Goal: Task Accomplishment & Management: Use online tool/utility

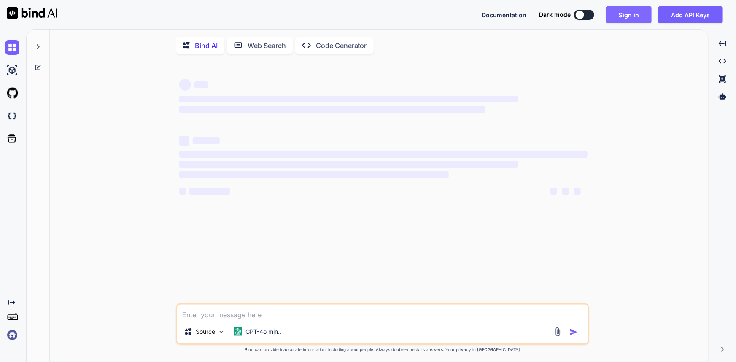
click at [631, 14] on button "Sign in" at bounding box center [629, 14] width 46 height 17
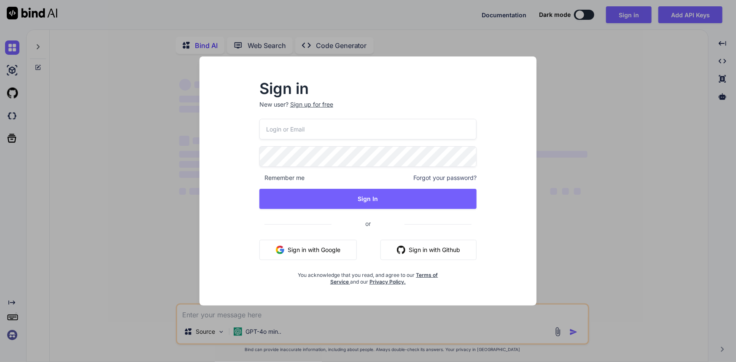
click at [370, 133] on input "email" at bounding box center [367, 129] width 217 height 21
type input "[EMAIL_ADDRESS][DOMAIN_NAME]"
click at [277, 129] on input "[EMAIL_ADDRESS][DOMAIN_NAME]" at bounding box center [367, 129] width 217 height 21
type textarea "x"
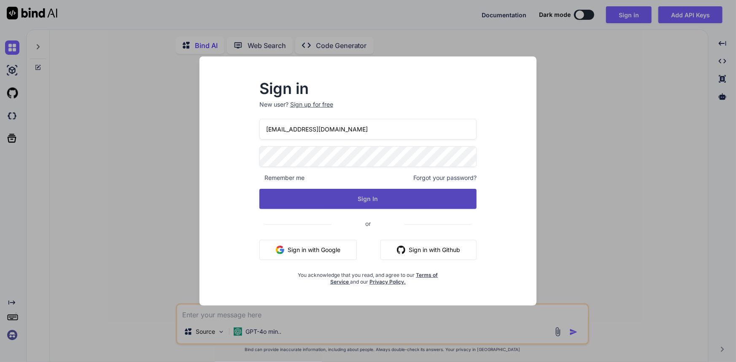
type input "[EMAIL_ADDRESS][DOMAIN_NAME]"
click at [386, 199] on button "Sign In" at bounding box center [367, 199] width 217 height 20
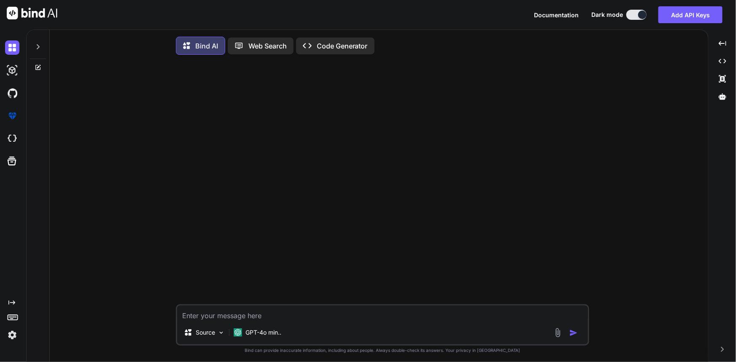
type textarea "x"
click at [241, 316] on textarea at bounding box center [382, 313] width 411 height 15
click at [287, 320] on textarea at bounding box center [382, 313] width 411 height 15
paste textarea "[DATE] im in offce, so kindly cancel leaved of [DATE] [DATE]."
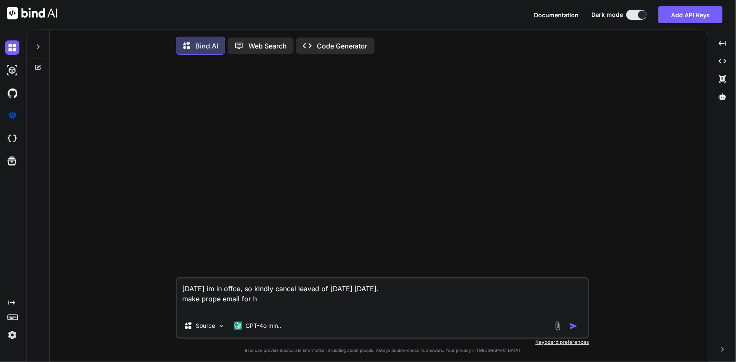
type textarea "[DATE] im in offce, so kindly cancel leaved of [DATE] [DATE]. make prope email …"
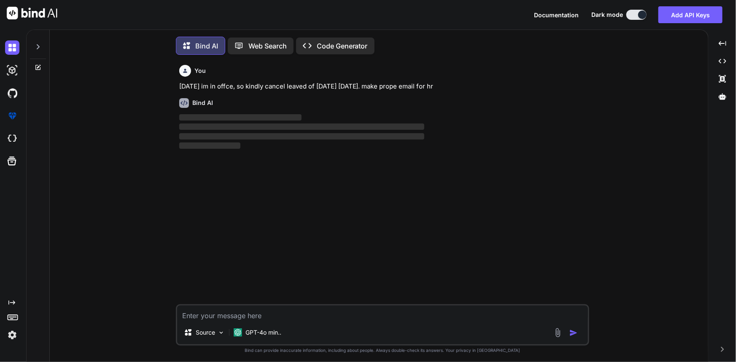
scroll to position [4, 0]
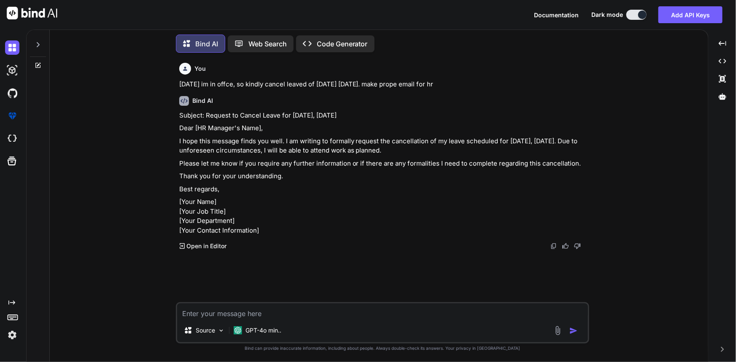
drag, startPoint x: 205, startPoint y: 115, endPoint x: 365, endPoint y: 114, distance: 160.2
click at [365, 114] on p "Subject: Request to Cancel Leave for [DATE], [DATE]" at bounding box center [383, 116] width 408 height 10
copy p "Request to Cancel Leave for [DATE], [DATE]"
click at [325, 318] on textarea at bounding box center [382, 310] width 411 height 15
type textarea "make simple and sort"
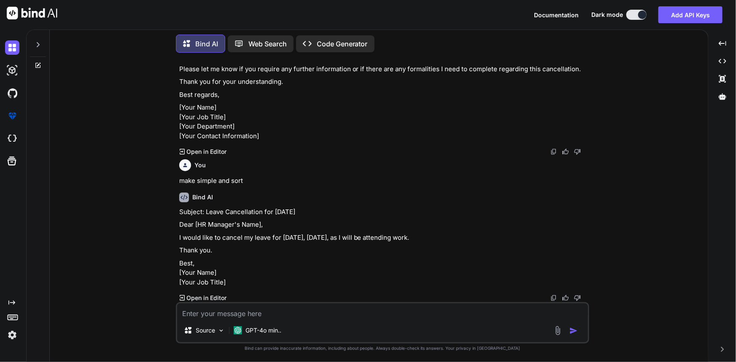
scroll to position [141, 0]
drag, startPoint x: 177, startPoint y: 218, endPoint x: 455, endPoint y: 220, distance: 277.8
click at [455, 220] on div "You [DATE] im in offce, so kindly cancel leaved of [DATE] [DATE]. make prope em…" at bounding box center [382, 180] width 411 height 243
copy p "I would like to cancel my leave for [DATE], [DATE], as I will be attending work."
click at [455, 233] on p "I would like to cancel my leave for [DATE], [DATE], as I will be attending work." at bounding box center [383, 238] width 408 height 10
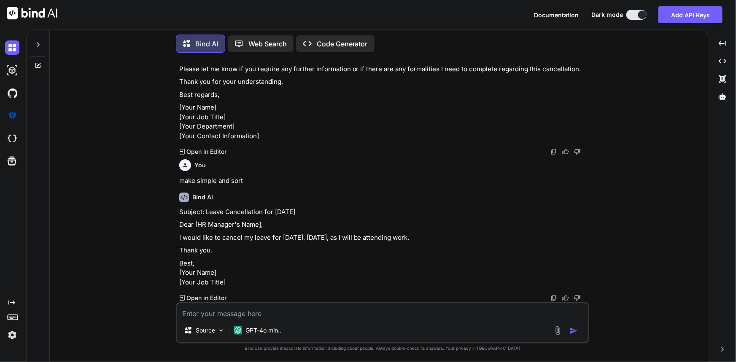
click at [331, 309] on textarea at bounding box center [382, 310] width 411 height 15
type textarea "im aready punched in [DATE]"
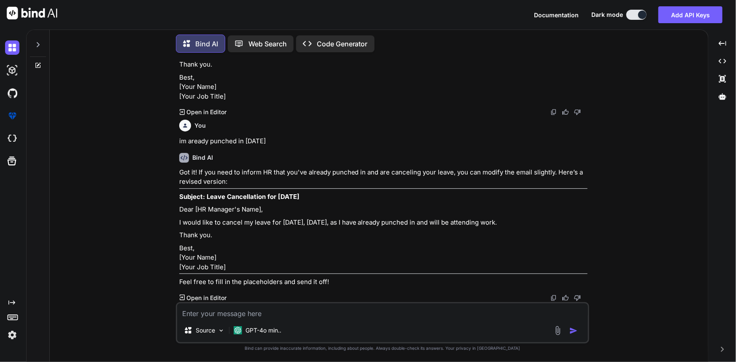
scroll to position [346, 0]
drag, startPoint x: 177, startPoint y: 202, endPoint x: 526, endPoint y: 205, distance: 349.9
click at [526, 205] on div "You [DATE] im in offce, so kindly cancel leaved of [DATE] [DATE]. make prope em…" at bounding box center [382, 210] width 413 height 302
copy p "I would like to cancel my leave for [DATE], [DATE], as I have already punched i…"
click at [458, 312] on textarea at bounding box center [382, 310] width 411 height 15
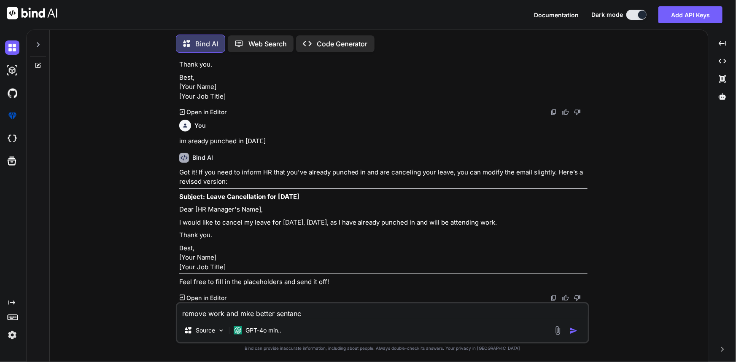
type textarea "remove work and mke better sentance"
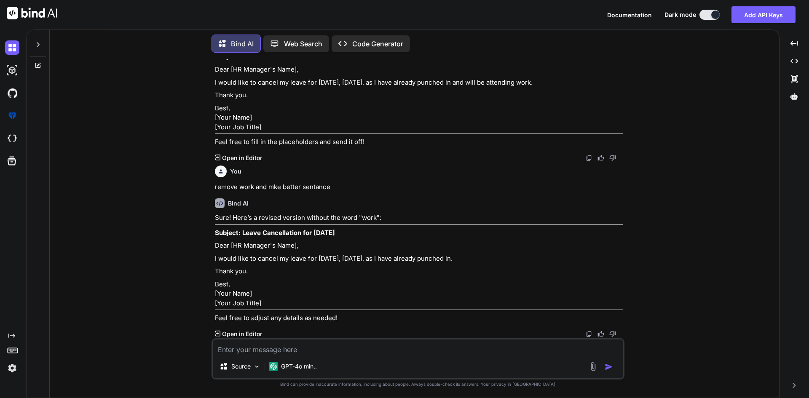
scroll to position [505, 0]
drag, startPoint x: 213, startPoint y: 239, endPoint x: 478, endPoint y: 233, distance: 264.4
click at [478, 233] on div "You [DATE] im in offce, so kindly cancel leaved of [DATE] [DATE]. make prope em…" at bounding box center [418, 198] width 411 height 279
copy p "I would like to cancel my leave for [DATE], [DATE], as I have already punched i…"
click at [323, 350] on textarea at bounding box center [418, 347] width 411 height 15
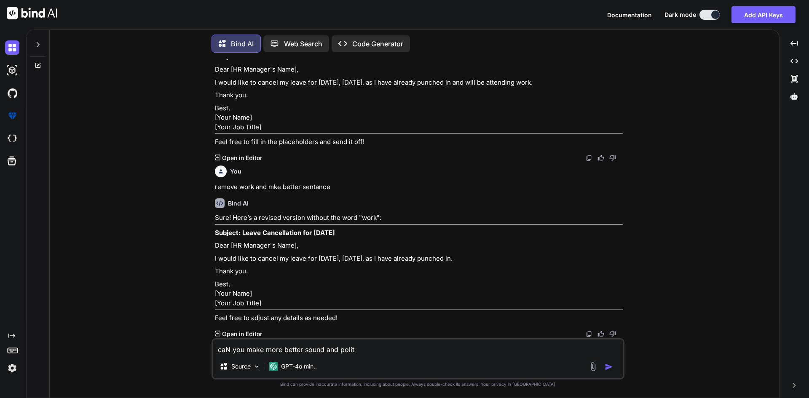
type textarea "caN you make more better sound and polite"
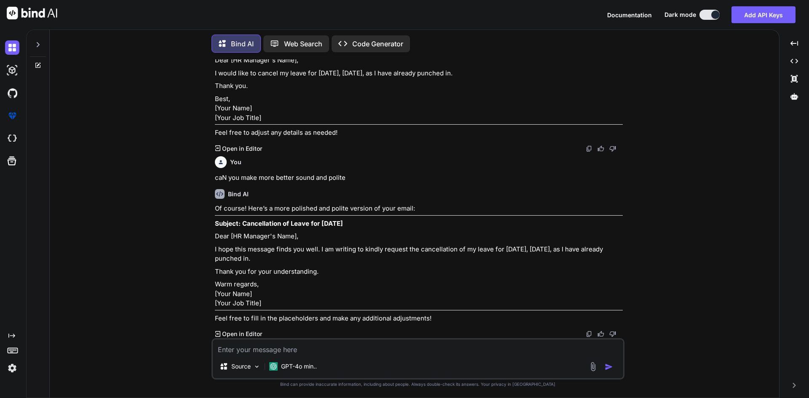
scroll to position [710, 0]
drag, startPoint x: 214, startPoint y: 227, endPoint x: 276, endPoint y: 239, distance: 63.1
click at [276, 239] on div "You [DATE] im in offce, so kindly cancel leaved of [DATE] [DATE]. make prope em…" at bounding box center [418, 198] width 411 height 279
copy p "I hope this message finds you well. I am writing to kindly request the cancella…"
click at [317, 350] on textarea at bounding box center [418, 347] width 411 height 15
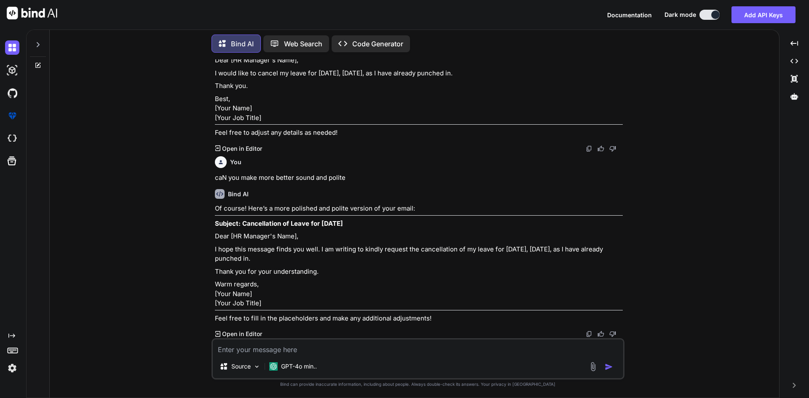
paste textarea "1) Highlight your achievements for the past review period. Justification :"
type textarea "1) Highlight your achievements for the past review period. Justification : give…"
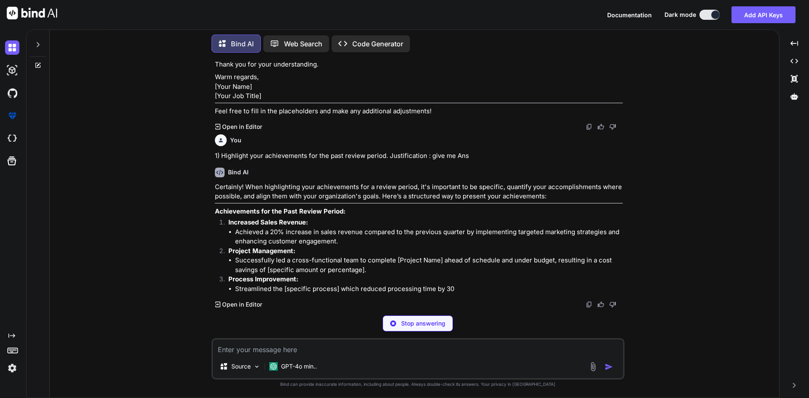
scroll to position [918, 0]
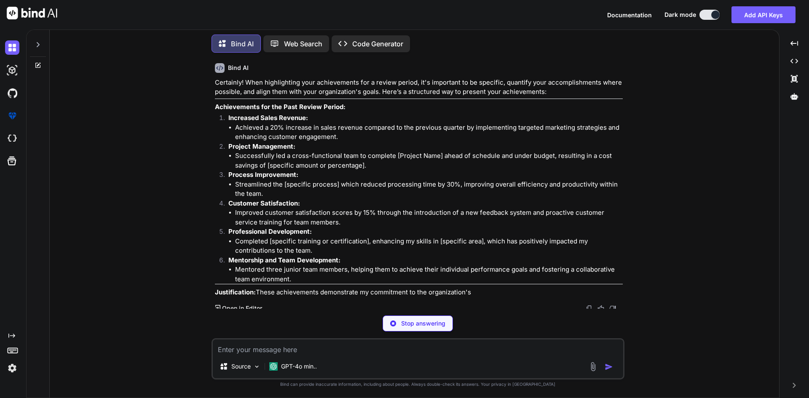
click at [316, 347] on textarea at bounding box center [418, 347] width 411 height 15
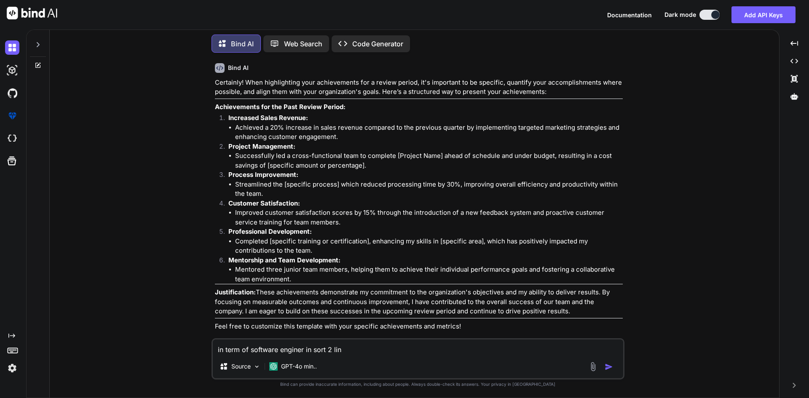
type textarea "in term of software enginer in sort 2 line"
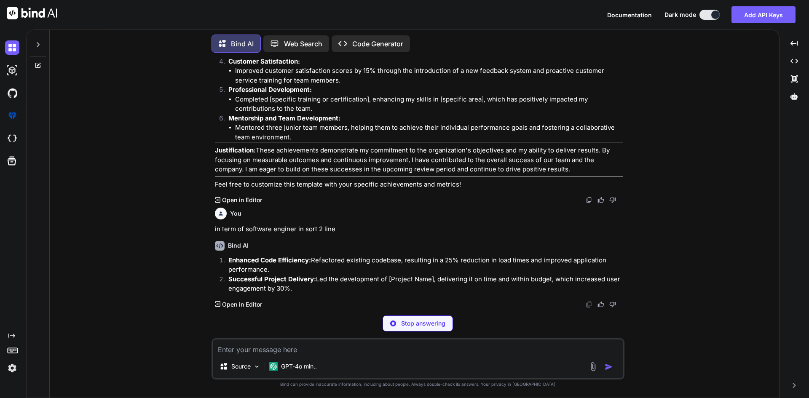
scroll to position [1144, 0]
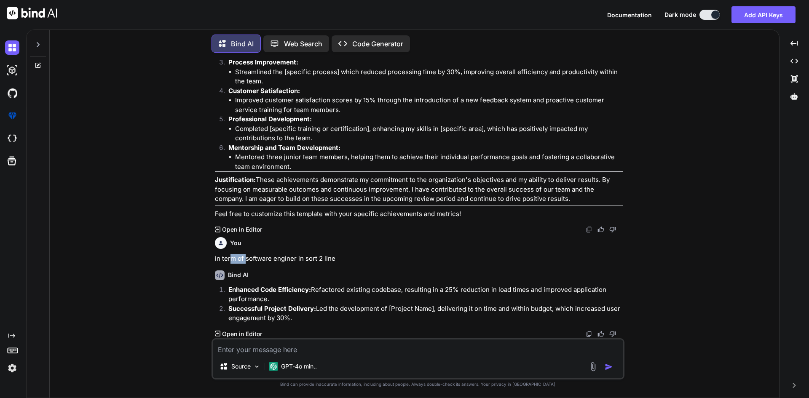
drag, startPoint x: 229, startPoint y: 258, endPoint x: 246, endPoint y: 263, distance: 17.5
click at [246, 263] on p "in term of software enginer in sort 2 line" at bounding box center [419, 259] width 408 height 10
click at [231, 291] on strong "Enhanced Code Efficiency:" at bounding box center [269, 290] width 83 height 8
click at [228, 288] on li "Enhanced Code Efficiency: Refactored existing codebase, resulting in a 25% redu…" at bounding box center [422, 294] width 401 height 19
click at [382, 337] on div "Created with Pixso. Open in Editor" at bounding box center [419, 334] width 408 height 8
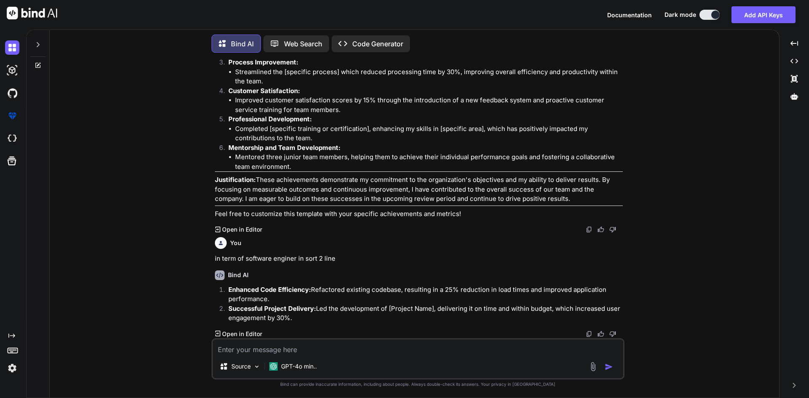
click at [383, 345] on textarea at bounding box center [418, 347] width 411 height 15
type textarea "tell about tech wise"
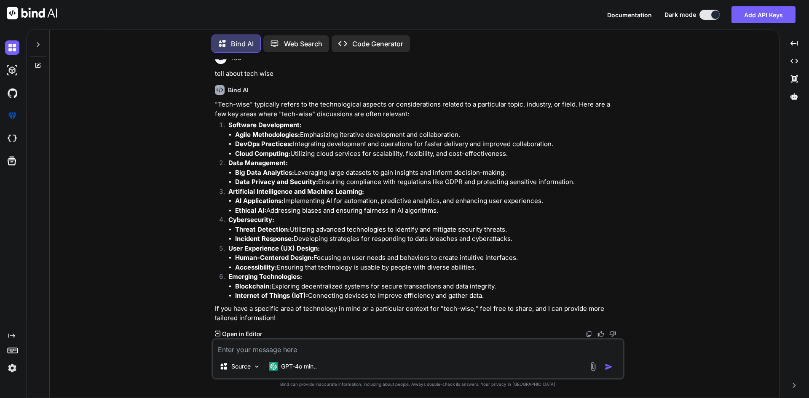
scroll to position [1434, 0]
click at [278, 352] on textarea at bounding box center [418, 347] width 411 height 15
drag, startPoint x: 229, startPoint y: 166, endPoint x: 510, endPoint y: 195, distance: 281.8
click at [510, 158] on li "Software Development: Agile Methodologies: Emphasizing iterative development an…" at bounding box center [422, 140] width 401 height 38
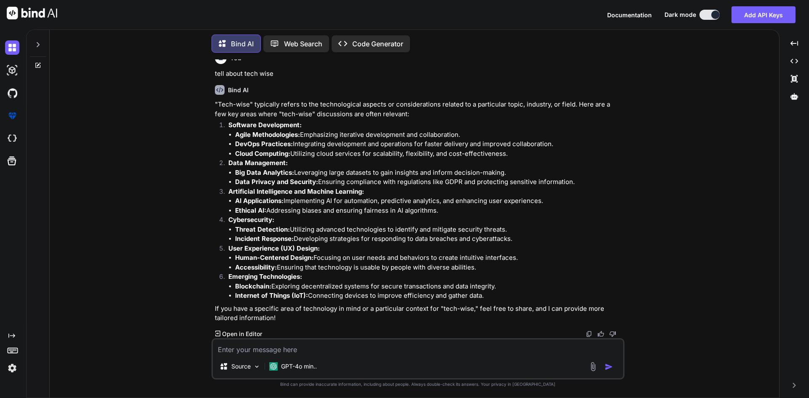
copy li "Software Development: Agile Methodologies: Emphasizing iterative development an…"
click at [299, 349] on textarea at bounding box center [418, 347] width 411 height 15
paste textarea "Software Development: Agile Methodologies: Emphasizing iterative development an…"
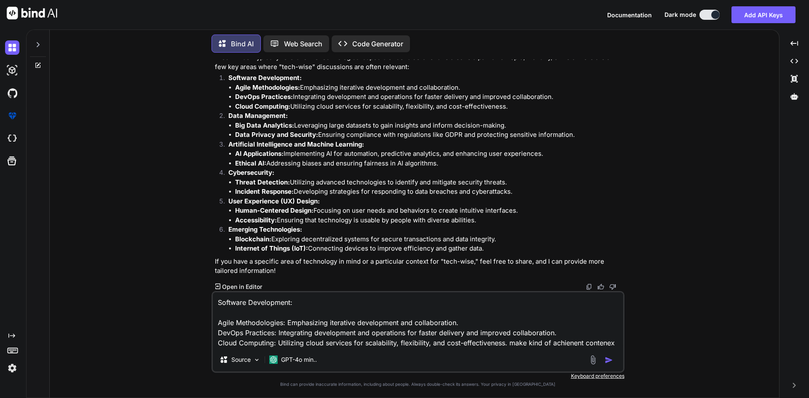
type textarea "Software Development: Agile Methodologies: Emphasizing iterative development an…"
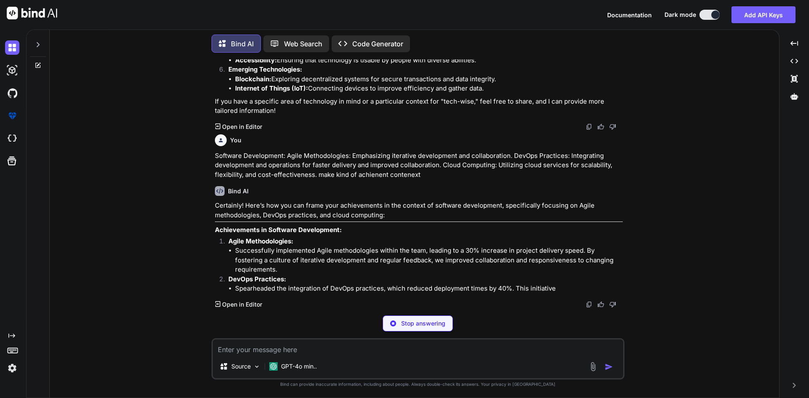
scroll to position [1634, 0]
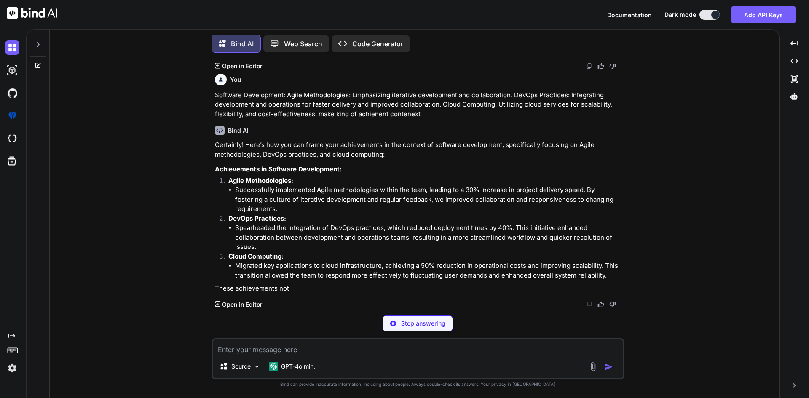
click at [289, 350] on textarea at bounding box center [418, 347] width 411 height 15
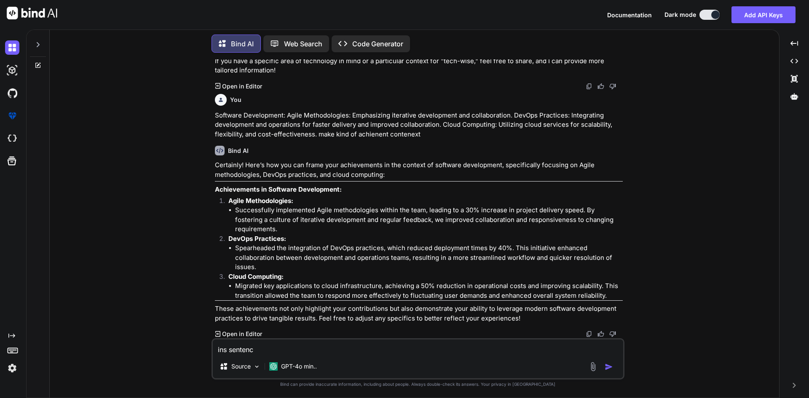
type textarea "ins sentence"
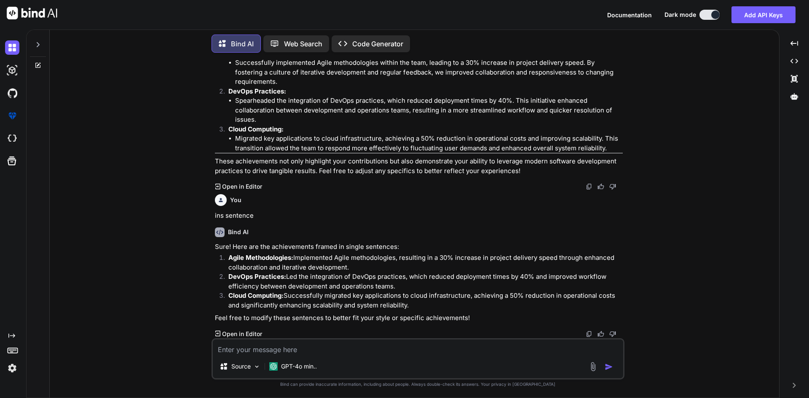
scroll to position [1829, 0]
click at [276, 344] on textarea at bounding box center [418, 347] width 411 height 15
type textarea "in single sentance"
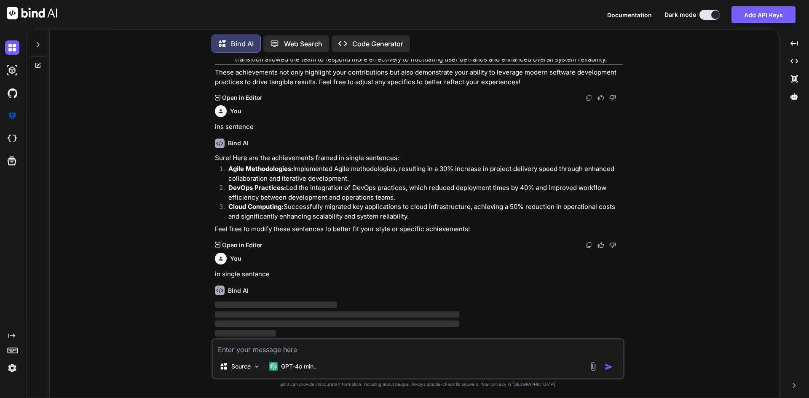
scroll to position [1918, 0]
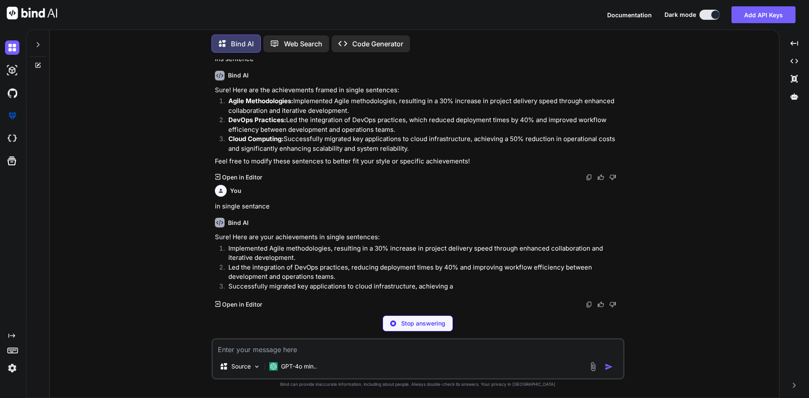
click at [282, 345] on textarea at bounding box center [418, 347] width 411 height 15
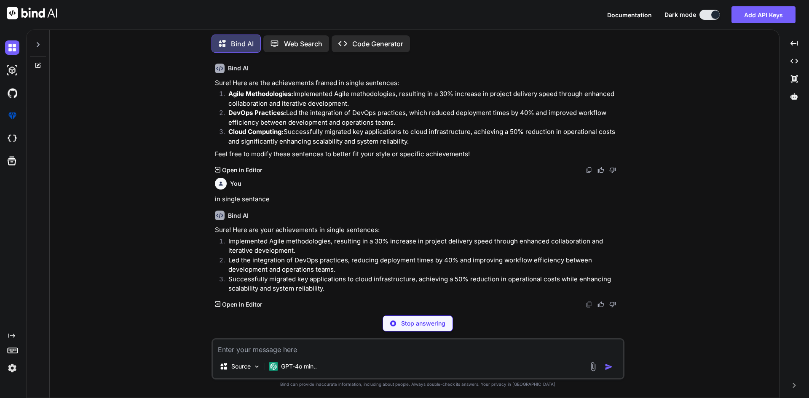
scroll to position [1963, 0]
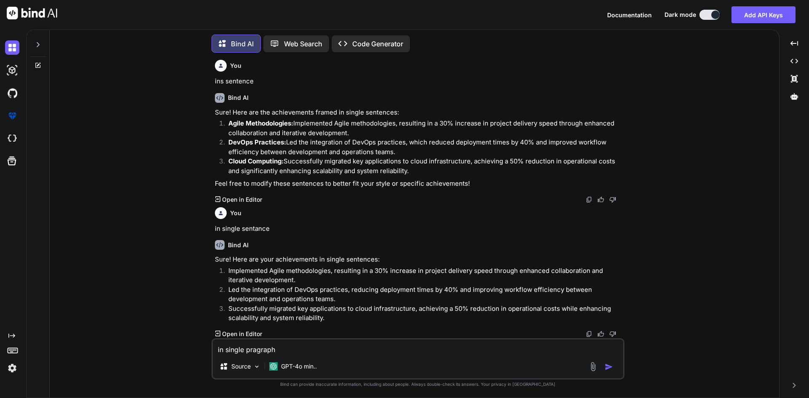
type textarea "in single pragraphs"
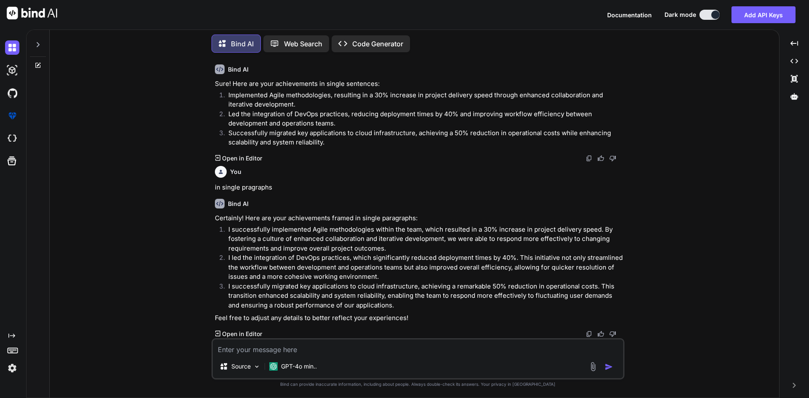
scroll to position [2139, 0]
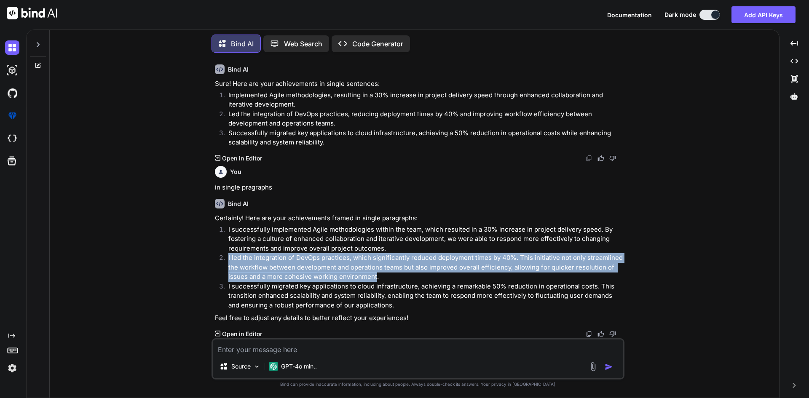
drag, startPoint x: 227, startPoint y: 258, endPoint x: 376, endPoint y: 276, distance: 150.7
click at [376, 276] on li "I led the integration of DevOps practices, which significantly reduced deployme…" at bounding box center [422, 267] width 401 height 29
copy p "I led the integration of DevOps practices, which significantly reduced deployme…"
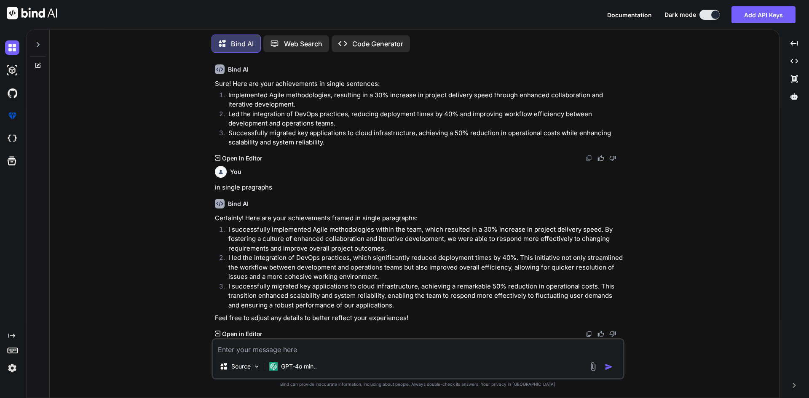
click at [327, 293] on p "I successfully migrated key applications to cloud infrastructure, achieving a r…" at bounding box center [425, 296] width 395 height 29
click at [315, 346] on textarea at bounding box center [418, 347] width 411 height 15
type textarea "in terms of coding aslo single line"
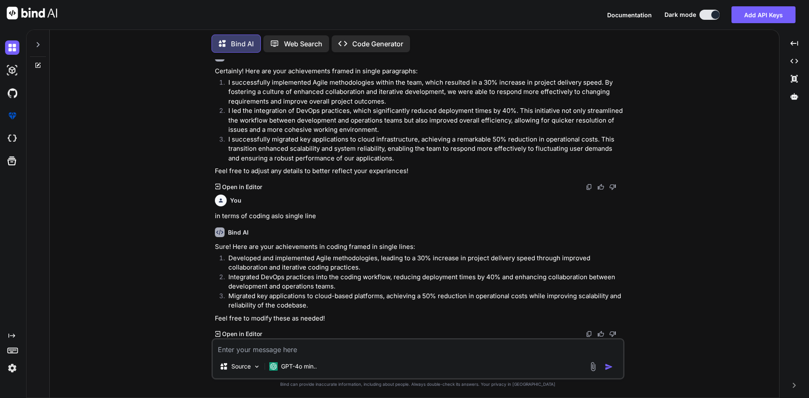
scroll to position [2286, 0]
click at [347, 348] on textarea at bounding box center [418, 347] width 411 height 15
paste textarea ") Have you learned anything new in the past review period? Justification :"
type textarea ") Have you learned anything new in the past review period? Justification :"
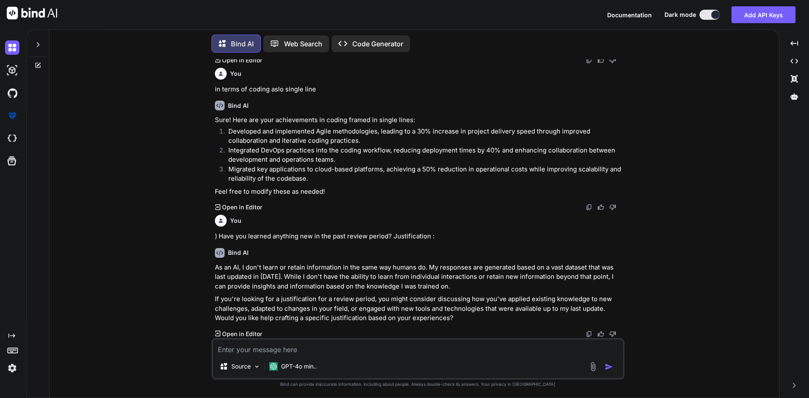
scroll to position [2413, 0]
click at [427, 342] on textarea at bounding box center [418, 347] width 411 height 15
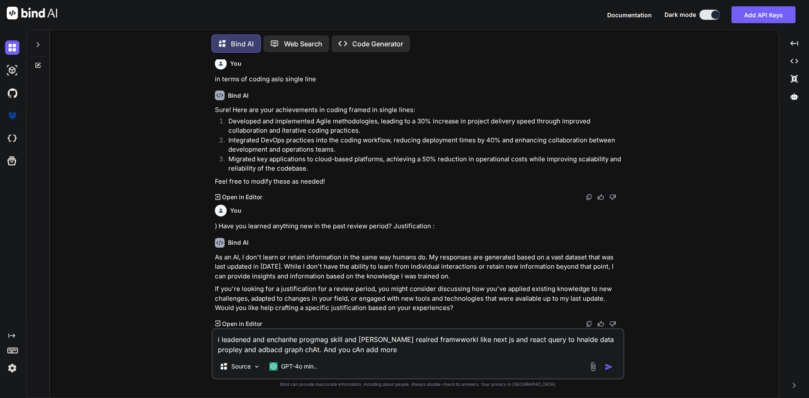
type textarea "i leadened and enchanhe progmag skill and [PERSON_NAME] realred framwworkl like…"
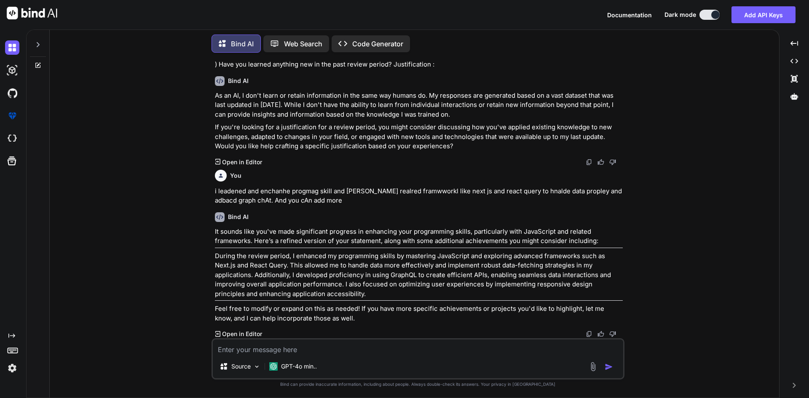
scroll to position [2585, 0]
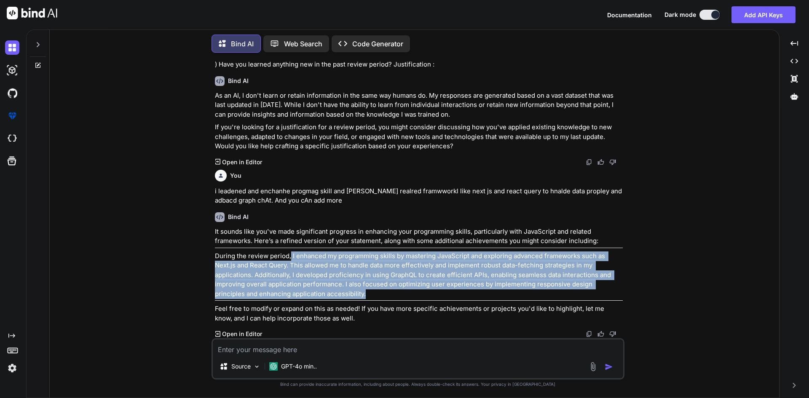
drag, startPoint x: 291, startPoint y: 255, endPoint x: 337, endPoint y: 293, distance: 59.0
click at [337, 293] on p "During the review period, I enhanced my programming skills by mastering JavaScr…" at bounding box center [419, 276] width 408 height 48
copy p "I enhanced my programming skills by mastering JavaScript and exploring advanced…"
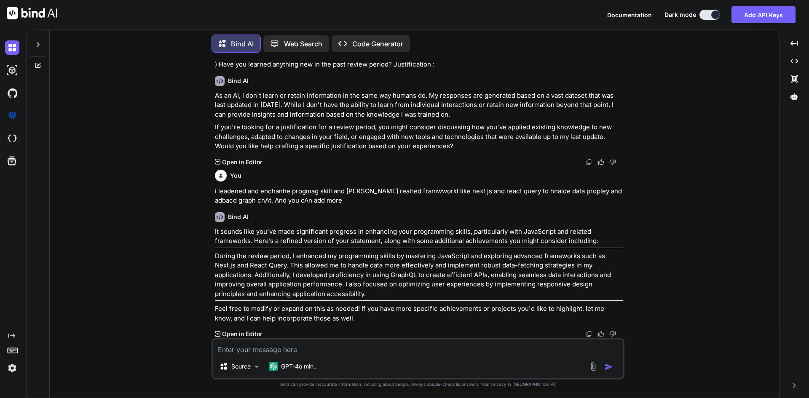
click at [338, 354] on textarea at bounding box center [418, 347] width 411 height 15
paste textarea "How do you plan on overcoming your weaknesses?"
type textarea "How do you plan on overcoming your weaknesses?"
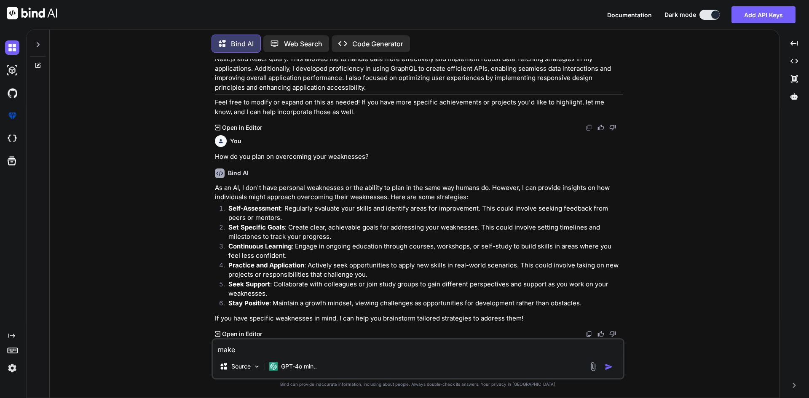
scroll to position [2792, 0]
type textarea "make in para not point wise"
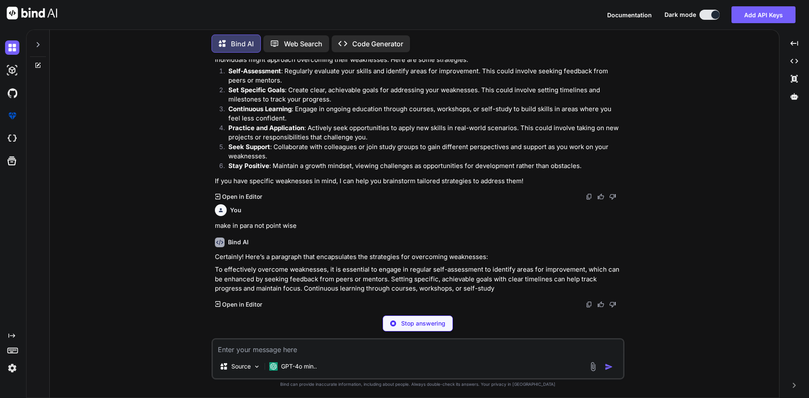
scroll to position [2929, 0]
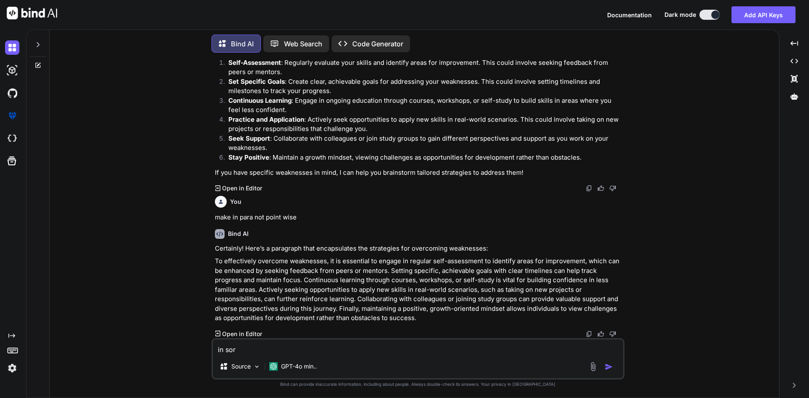
type textarea "in sort"
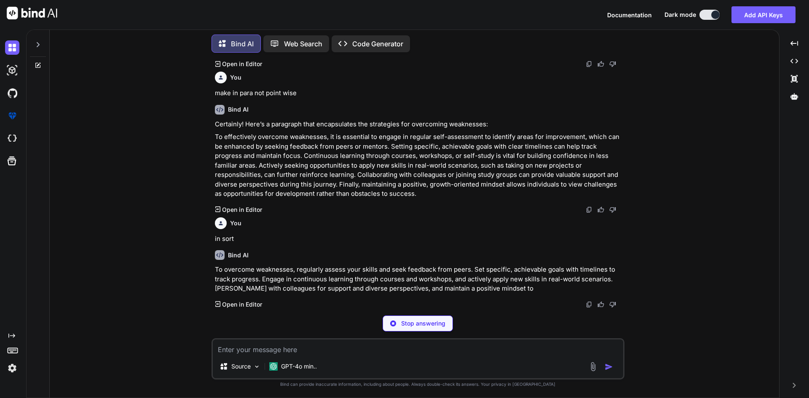
scroll to position [3042, 0]
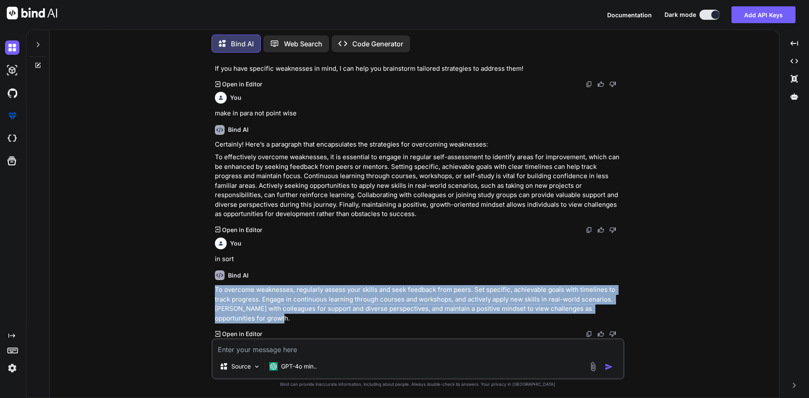
drag, startPoint x: 214, startPoint y: 290, endPoint x: 252, endPoint y: 316, distance: 46.3
click at [252, 316] on div "You [DATE] im in offce, so kindly cancel leaved of [DATE] [DATE]. make prope em…" at bounding box center [418, 198] width 411 height 279
copy p "To overcome weaknesses, regularly assess your skills and seek feedback from pee…"
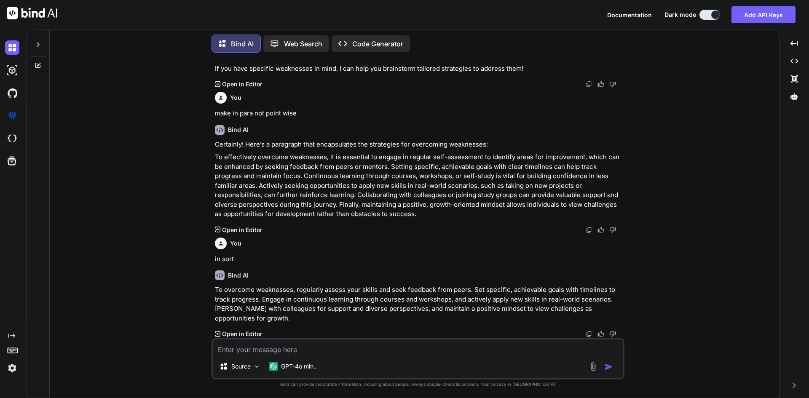
click at [299, 344] on textarea at bounding box center [418, 347] width 411 height 15
paste textarea ") How often did you interact with other team members?"
type textarea ") How often did you interact with other team members?"
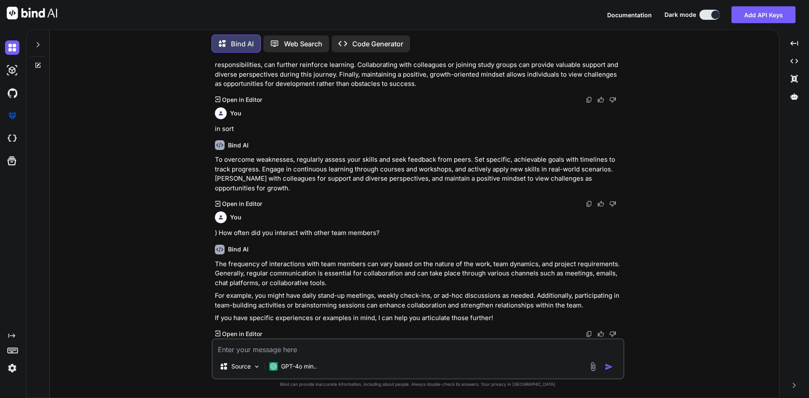
scroll to position [3172, 0]
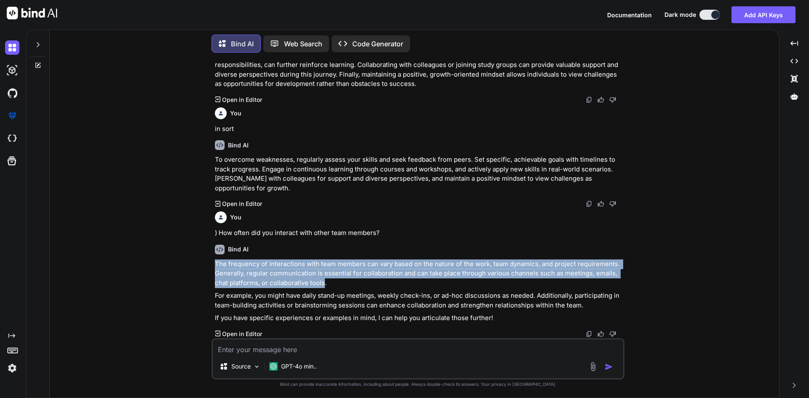
drag, startPoint x: 213, startPoint y: 262, endPoint x: 325, endPoint y: 284, distance: 113.5
click at [325, 284] on div "You [DATE] im in offce, so kindly cancel leaved of [DATE] [DATE]. make prope em…" at bounding box center [418, 198] width 411 height 279
copy p "The frequency of interactions with team members can vary based on the nature of…"
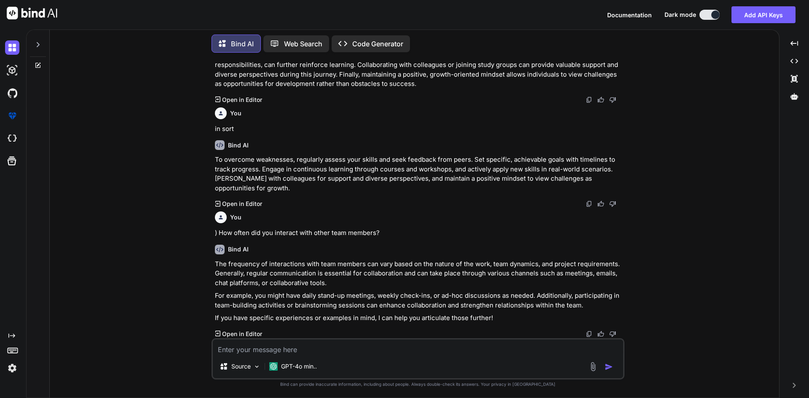
click at [279, 349] on textarea at bounding box center [418, 347] width 411 height 15
paste textarea "Strong Point (Technical/NonTechnical)"
type textarea "Strong Point (Technical/NonTechnical)"
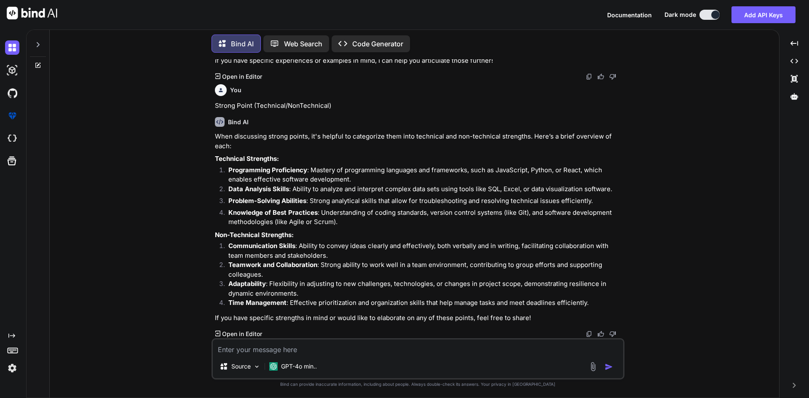
scroll to position [3387, 0]
click at [395, 350] on textarea "in sentnce only for techncal" at bounding box center [418, 347] width 411 height 15
type textarea "in sentnce only for techncal in para"
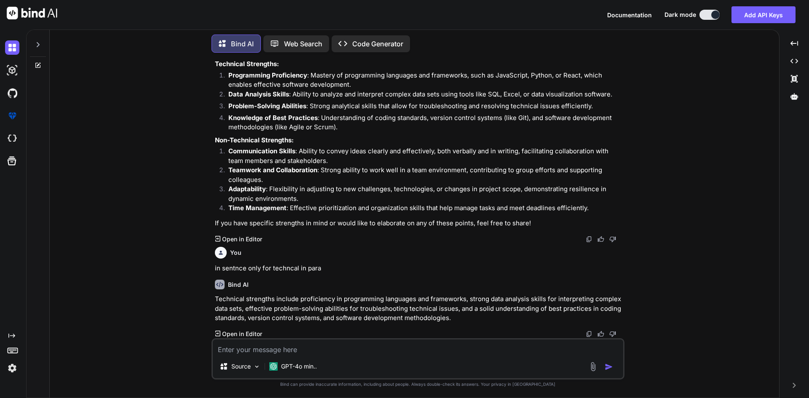
scroll to position [3524, 0]
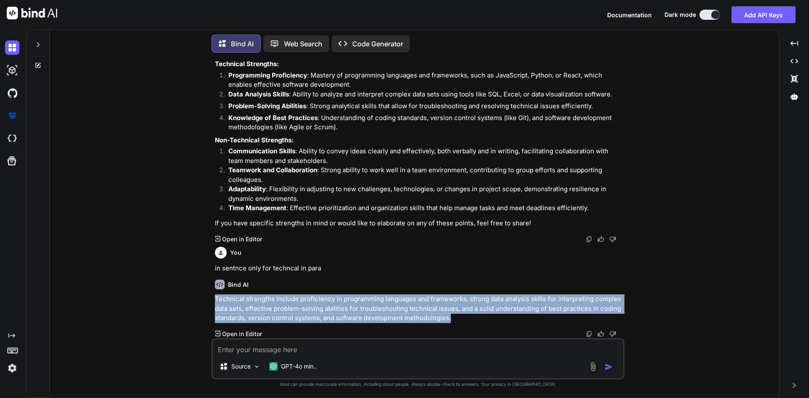
drag, startPoint x: 213, startPoint y: 296, endPoint x: 456, endPoint y: 317, distance: 243.7
click at [456, 317] on div "You [DATE] im in offce, so kindly cancel leaved of [DATE] [DATE]. make prope em…" at bounding box center [418, 198] width 411 height 279
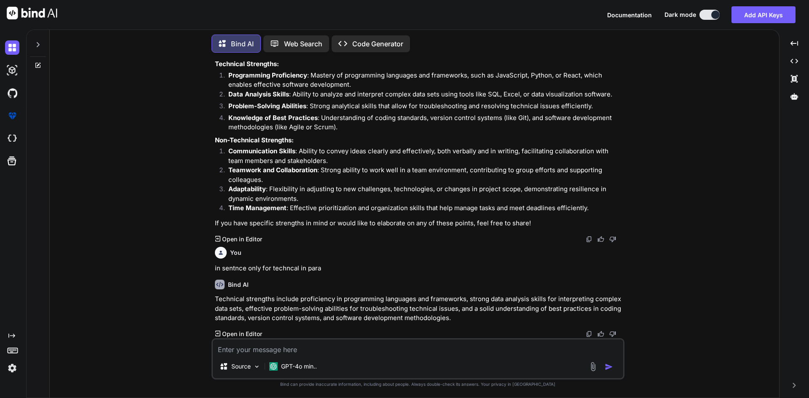
click at [341, 353] on textarea at bounding box center [418, 347] width 411 height 15
paste textarea "Strong Point (Technical/NonTechnical) Technical strengths include proficiency i…"
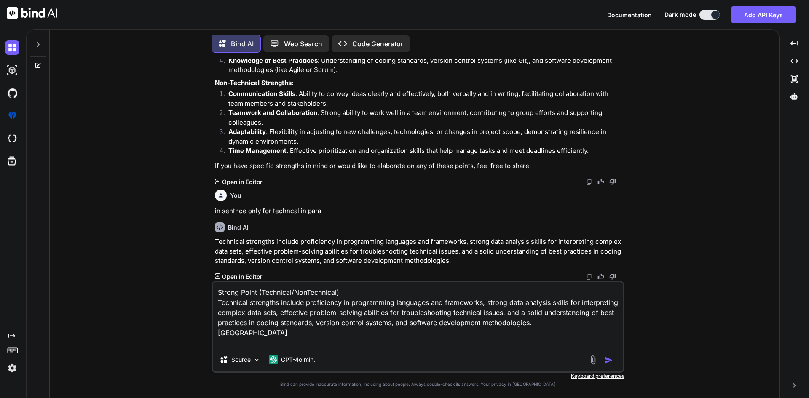
click at [313, 347] on textarea "Strong Point (Technical/NonTechnical) Technical strengths include proficiency i…" at bounding box center [418, 315] width 411 height 66
paste textarea "Weak"
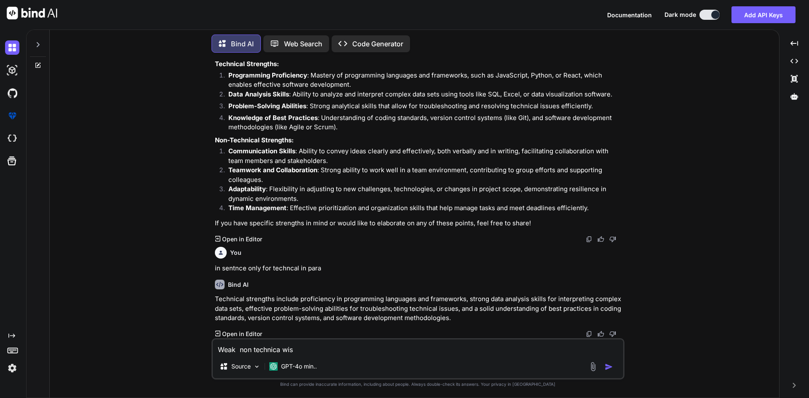
type textarea "Weak non technica wise"
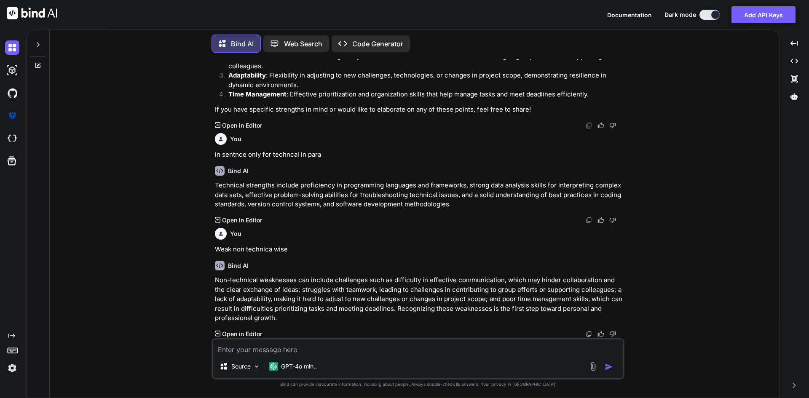
scroll to position [3638, 0]
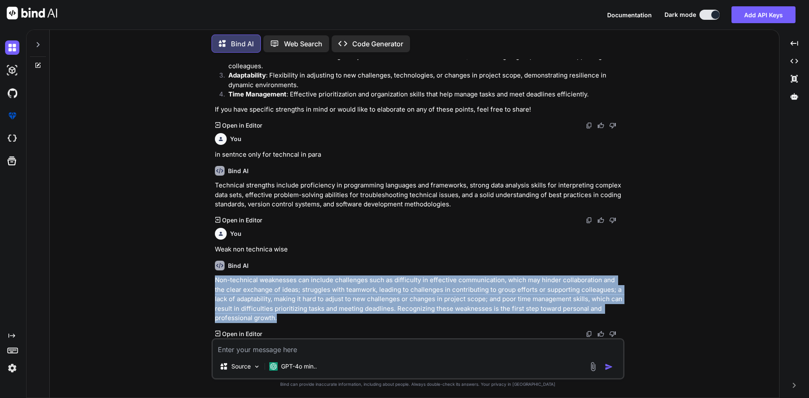
drag, startPoint x: 215, startPoint y: 281, endPoint x: 284, endPoint y: 317, distance: 78.3
click at [284, 317] on p "Non-technical weaknesses can include challenges such as difficulty in effective…" at bounding box center [419, 300] width 408 height 48
click at [327, 293] on p "Non-technical weaknesses can include challenges such as difficulty in effective…" at bounding box center [419, 300] width 408 height 48
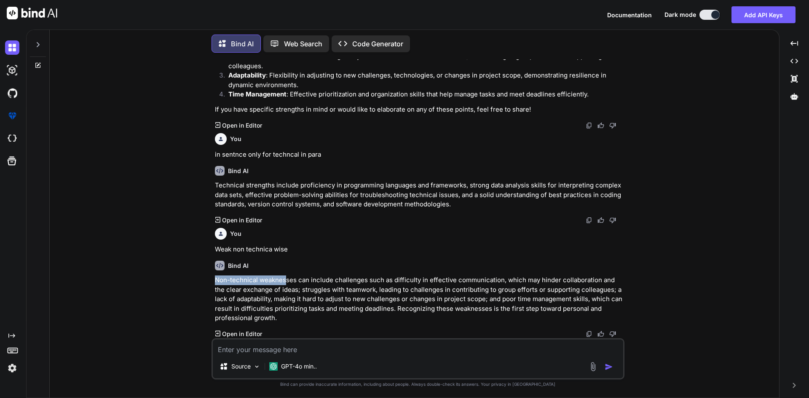
drag, startPoint x: 215, startPoint y: 278, endPoint x: 285, endPoint y: 283, distance: 71.0
click at [285, 283] on p "Non-technical weaknesses can include challenges such as difficulty in effective…" at bounding box center [419, 300] width 408 height 48
click at [489, 288] on p "Non-technical weaknesses can include challenges such as difficulty in effective…" at bounding box center [419, 300] width 408 height 48
click at [327, 352] on textarea at bounding box center [418, 347] width 411 height 15
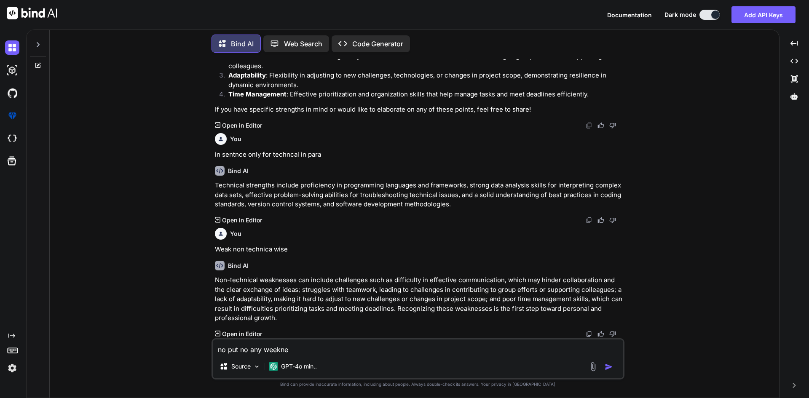
type textarea "no put no any weeknes"
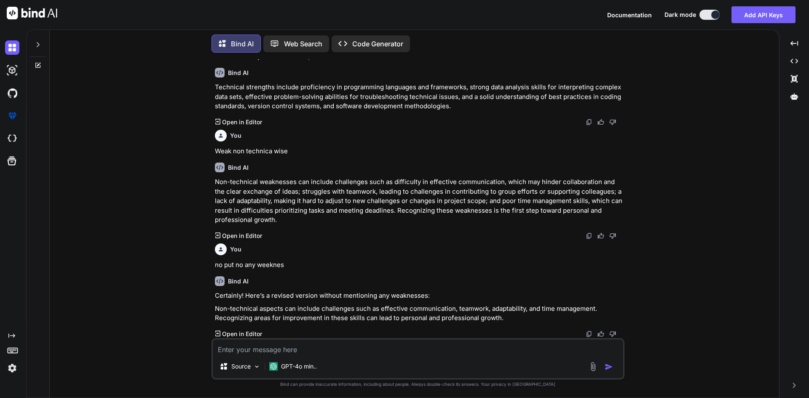
scroll to position [3736, 0]
click at [392, 347] on textarea at bounding box center [418, 347] width 411 height 15
type textarea "no put no any weakness found i dont want to any bad comment on to that"
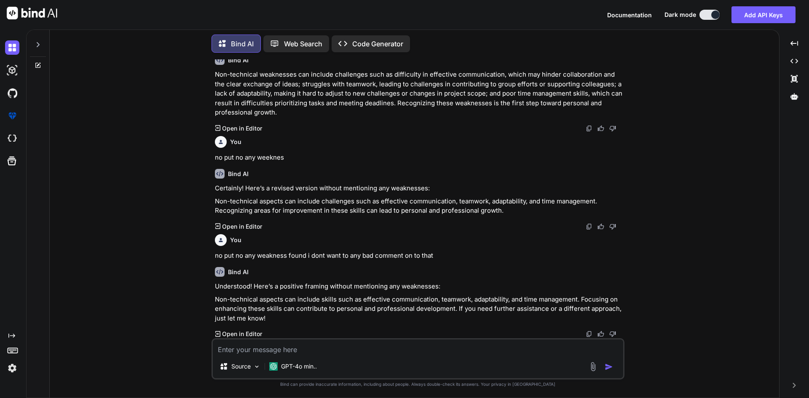
scroll to position [3844, 0]
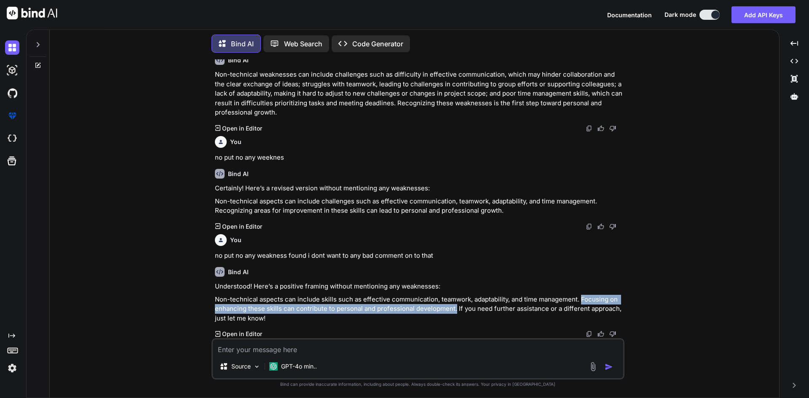
drag, startPoint x: 580, startPoint y: 298, endPoint x: 454, endPoint y: 309, distance: 126.1
click at [454, 309] on p "Non-technical aspects can include skills such as effective communication, teamw…" at bounding box center [419, 309] width 408 height 29
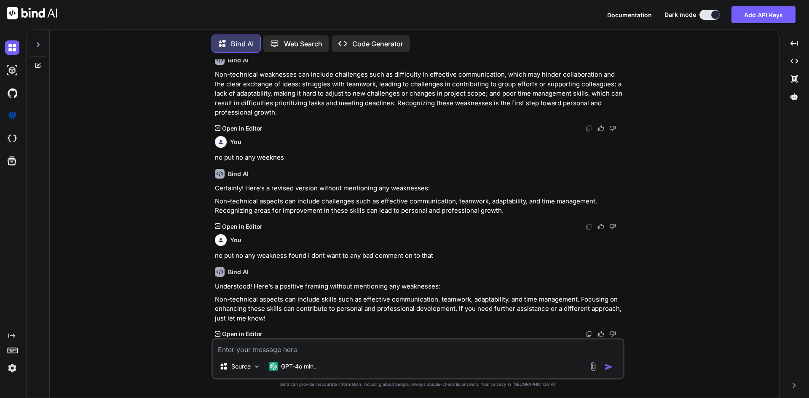
click at [454, 348] on textarea at bounding box center [418, 347] width 411 height 15
type textarea "still same . write no any sach as [MEDICAL_DATA]"
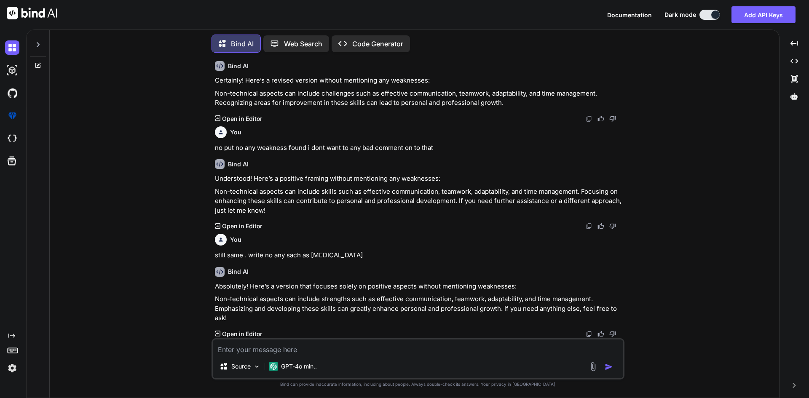
scroll to position [3952, 0]
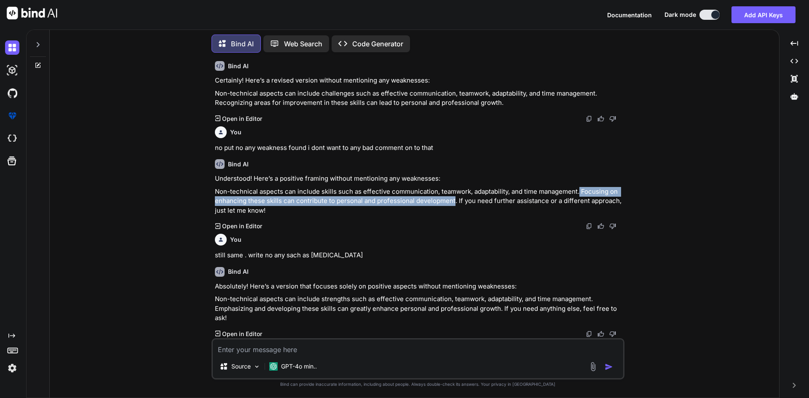
drag, startPoint x: 579, startPoint y: 189, endPoint x: 453, endPoint y: 199, distance: 126.0
click at [453, 199] on p "Non-technical aspects can include skills such as effective communication, teamw…" at bounding box center [419, 201] width 408 height 29
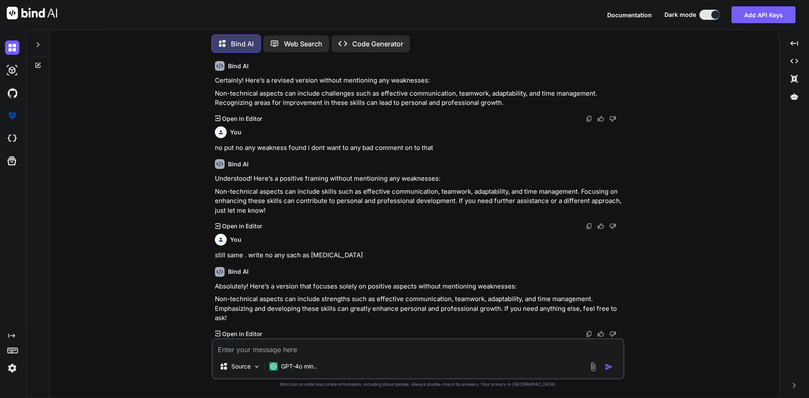
click at [384, 357] on div "Source GPT-4o min.." at bounding box center [418, 358] width 413 height 41
click at [389, 348] on textarea at bounding box center [418, 347] width 411 height 15
type textarea "tecnicAl wise write learning new stack and archtecte level role"
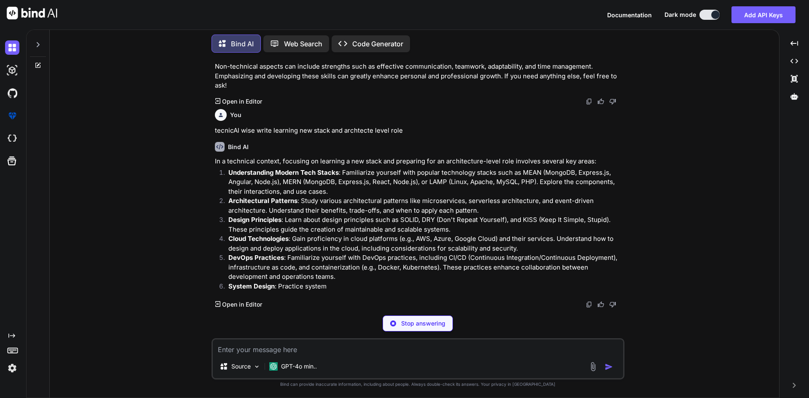
scroll to position [4148, 0]
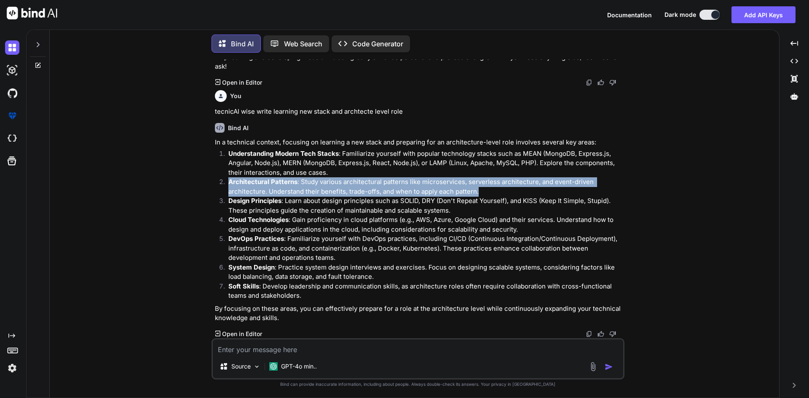
drag, startPoint x: 229, startPoint y: 235, endPoint x: 480, endPoint y: 246, distance: 251.5
click at [480, 196] on p "Architectural Patterns : Study various architectural patterns like microservice…" at bounding box center [425, 186] width 395 height 19
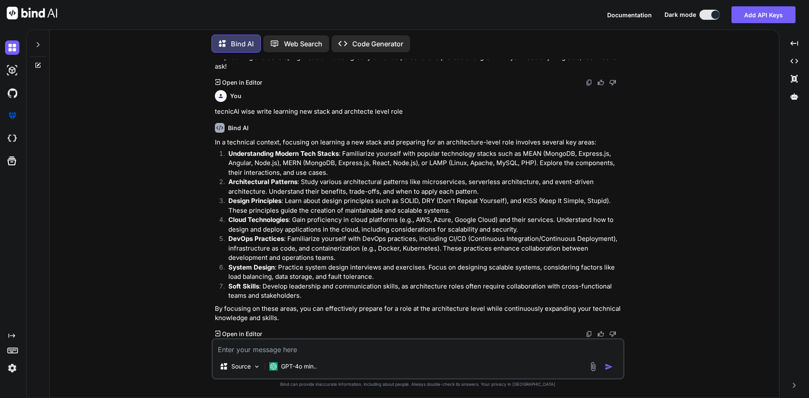
click at [437, 274] on p "System Design : Practice system design interviews and exercises. Focus on desig…" at bounding box center [425, 272] width 395 height 19
